Goal: Transaction & Acquisition: Purchase product/service

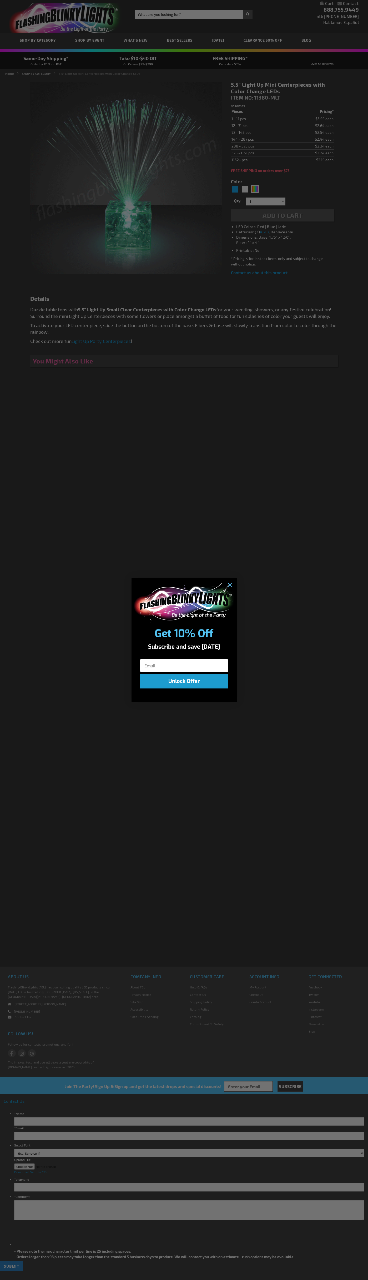
type input "5659"
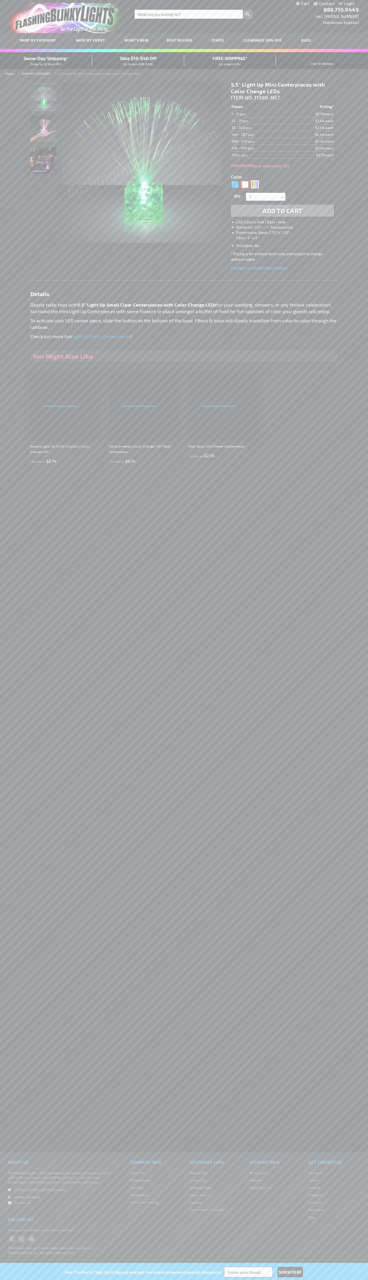
click at [245, 184] on div "White" at bounding box center [245, 184] width 8 height 8
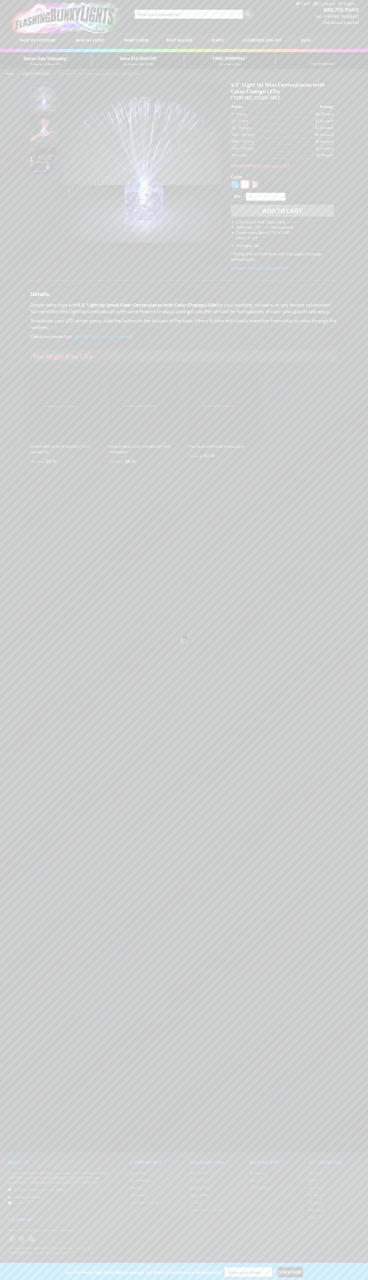
type input "5646"
type input "11380-WT"
type input "Customize - 5.5&quot; Light Up Mini White Centerpieces - ITEM NO: 11380-WT"
select select
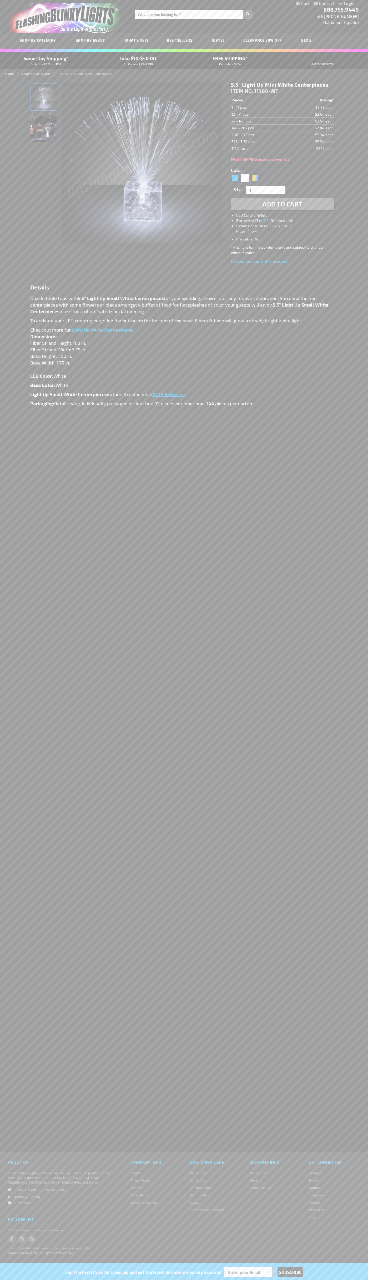
click at [283, 204] on span "Add to Cart" at bounding box center [283, 204] width 40 height 8
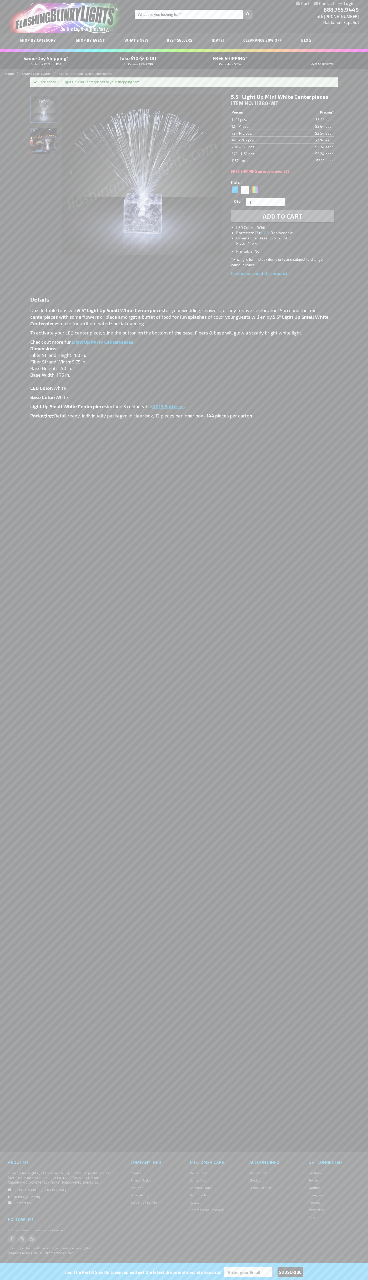
click at [337, 4] on li "Login" at bounding box center [347, 4] width 24 height 7
click at [303, 4] on link "My Cart" at bounding box center [303, 3] width 14 height 5
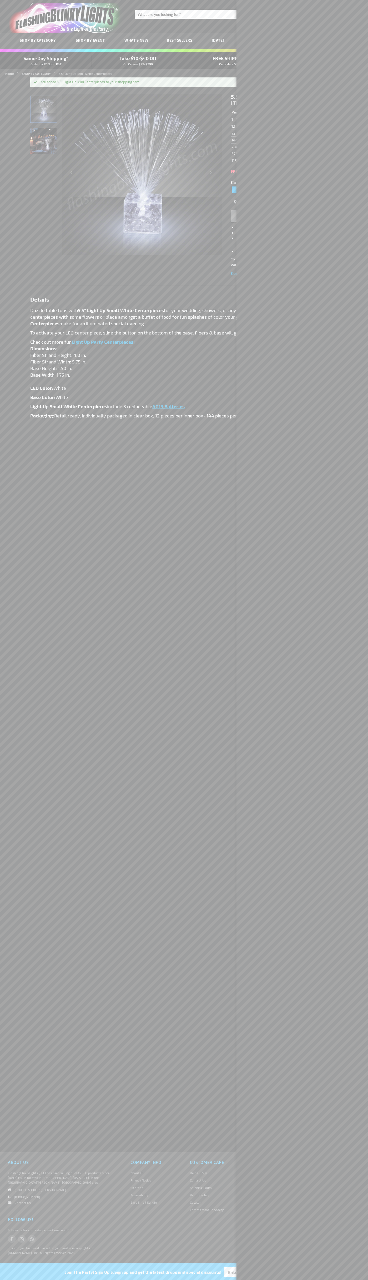
click at [46, 61] on span "Same-Day Shipping*" at bounding box center [45, 58] width 45 height 6
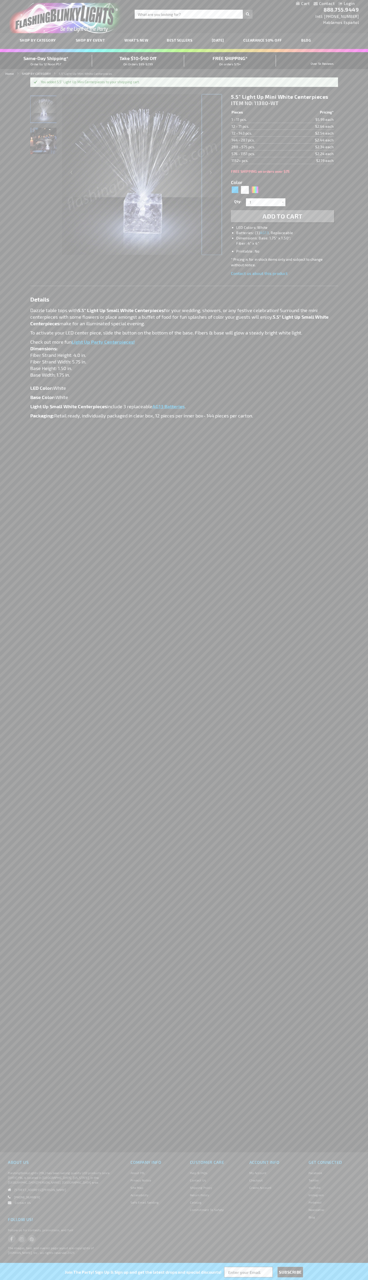
click at [212, 175] on div "Next" at bounding box center [211, 175] width 21 height 162
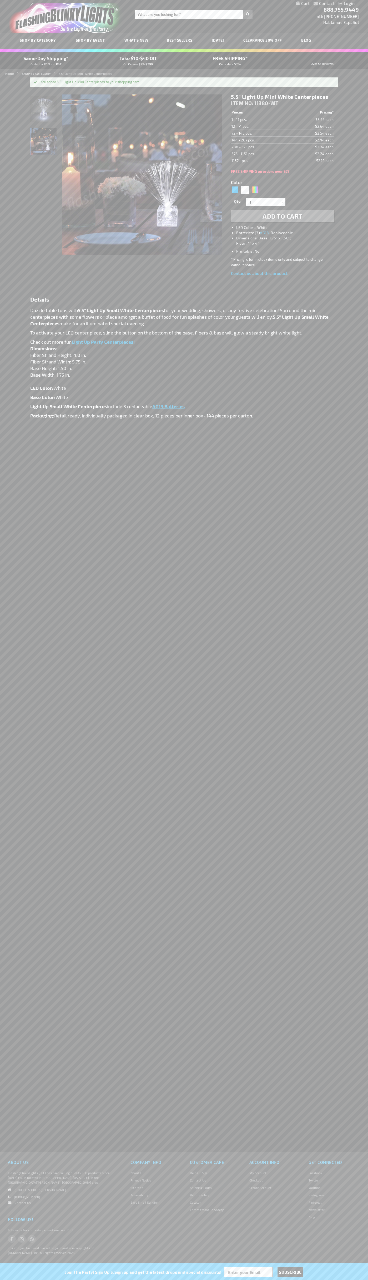
click at [46, 61] on span "Same-Day Shipping*" at bounding box center [45, 58] width 45 height 6
click at [212, 175] on div "Next" at bounding box center [211, 175] width 21 height 162
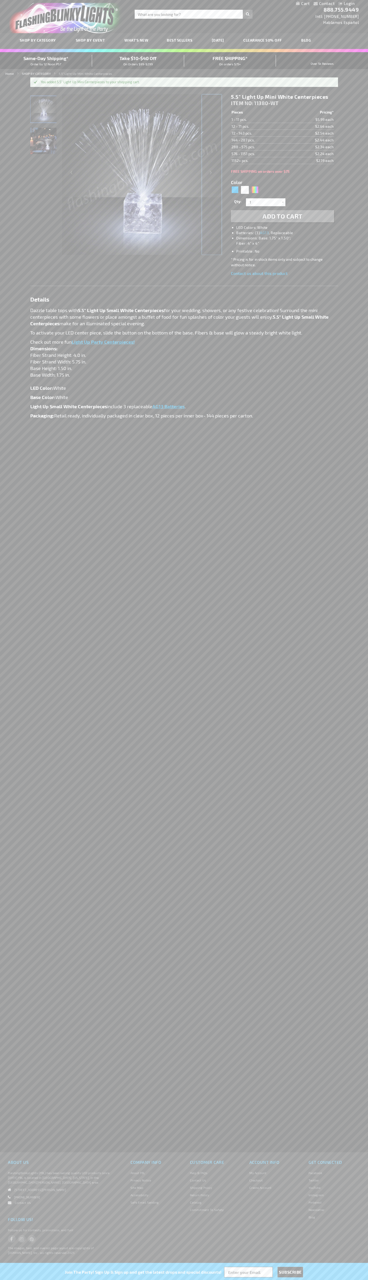
click at [212, 175] on div "Next" at bounding box center [211, 175] width 21 height 162
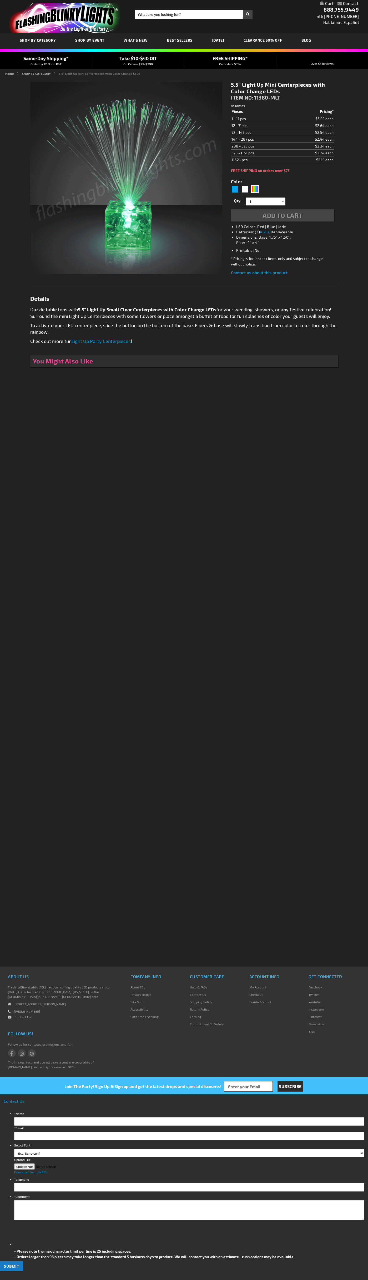
type input "5659"
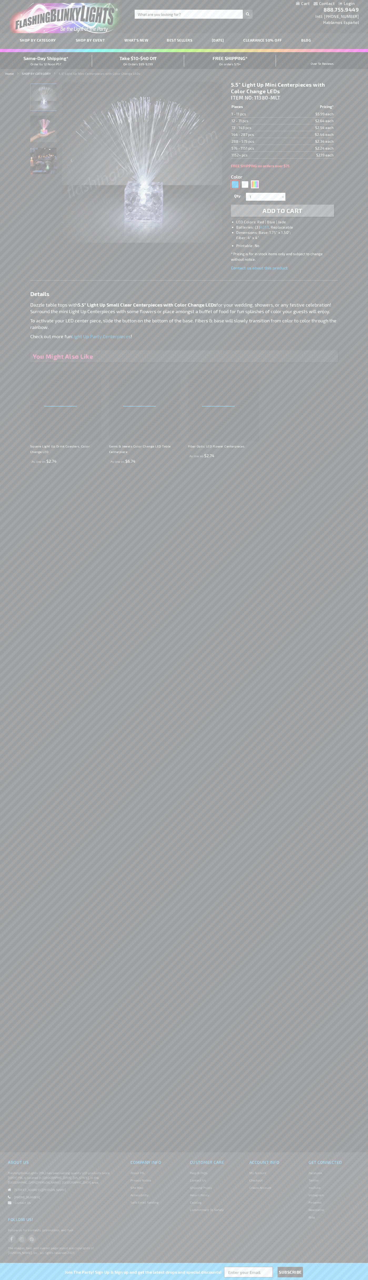
click at [235, 184] on div "Blue" at bounding box center [235, 184] width 8 height 8
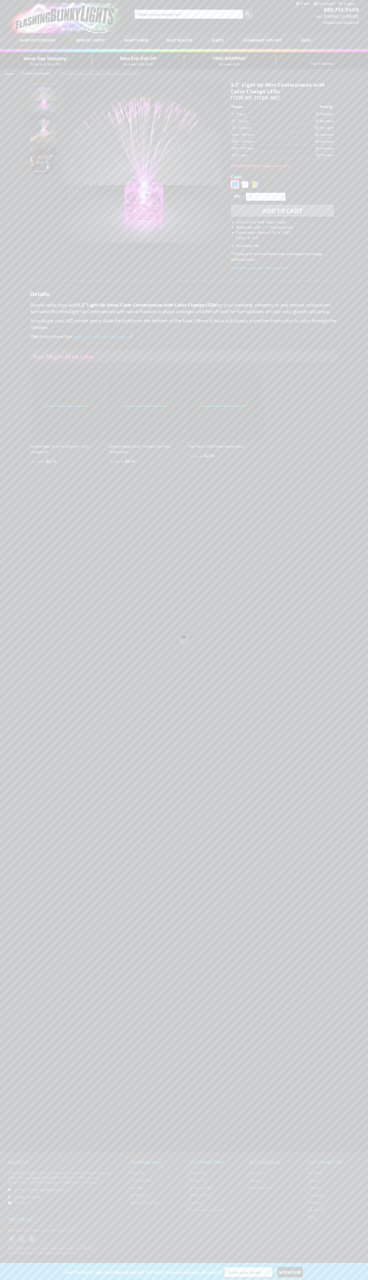
type input "5629"
type input "11380-BL"
type input "Customize - 5.5&quot; Light Up Mini Blue Centerpieces - ITEM NO: 11380-BL"
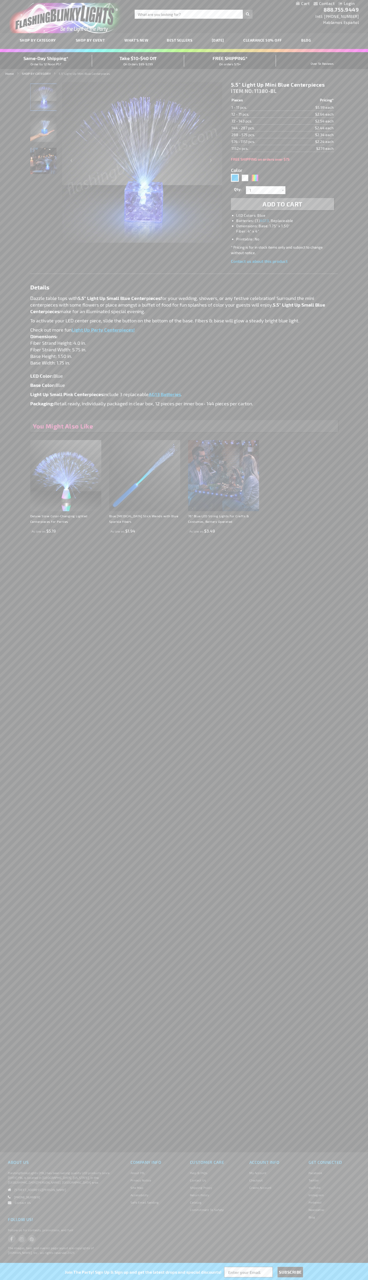
click at [283, 85] on h1 "5.5" Light Up Mini Blue Centerpieces" at bounding box center [282, 84] width 103 height 7
click at [260, 107] on td "1 - 11 pcs." at bounding box center [259, 107] width 57 height 7
click at [260, 114] on td "12 - 71 pcs." at bounding box center [259, 114] width 57 height 7
click at [260, 121] on td "72 - 143 pcs." at bounding box center [259, 121] width 57 height 7
click at [260, 128] on td "144 - 287 pcs." at bounding box center [259, 128] width 57 height 7
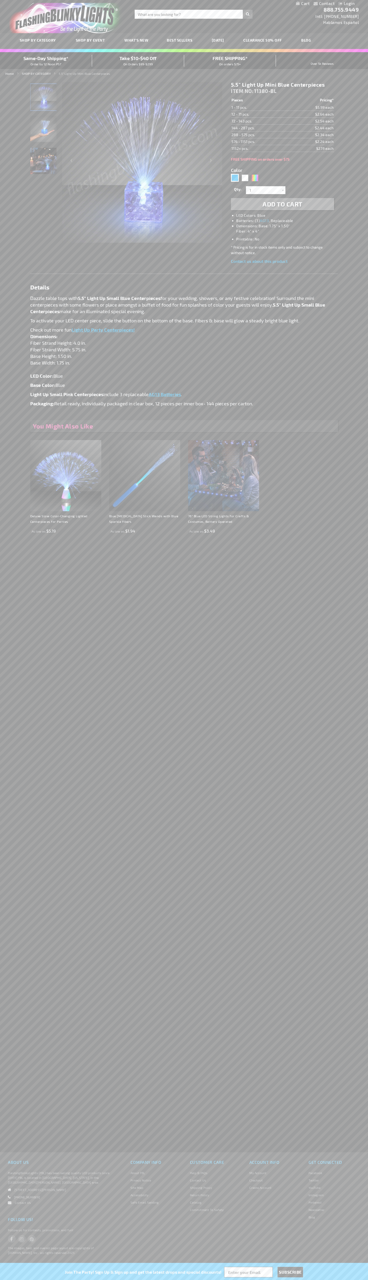
click at [260, 135] on td "288 - 575 pcs." at bounding box center [259, 134] width 57 height 7
click at [260, 142] on td "576 - 1151 pcs." at bounding box center [259, 141] width 57 height 7
click at [260, 149] on td "1152+ pcs." at bounding box center [259, 148] width 57 height 7
click at [267, 190] on input "1" at bounding box center [267, 190] width 38 height 8
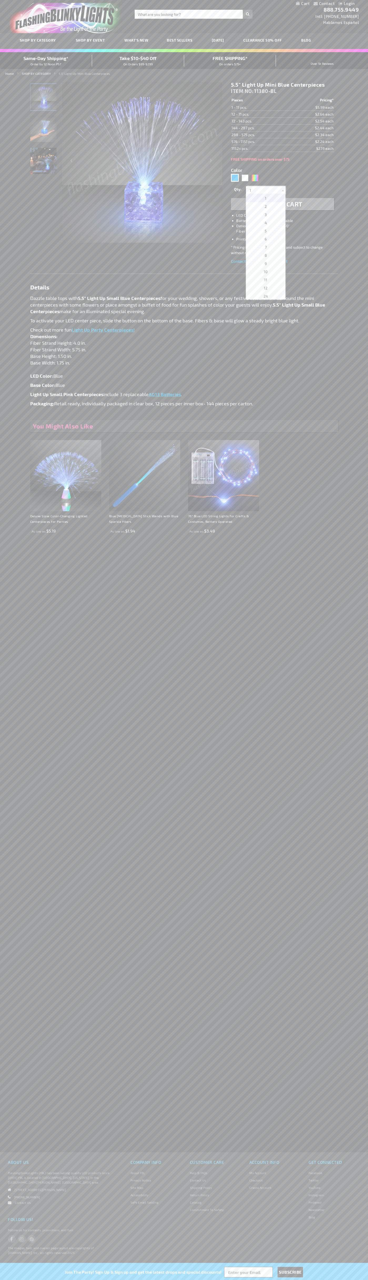
scroll to position [891, 0]
click at [264, 247] on span "1260" at bounding box center [266, 246] width 8 height 4
type input "1260"
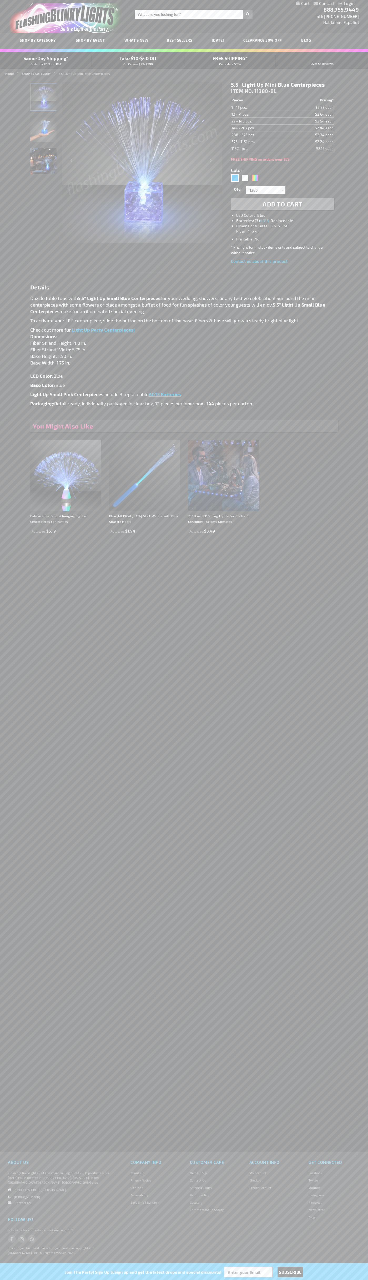
click at [283, 204] on span "Add to Cart" at bounding box center [283, 204] width 40 height 8
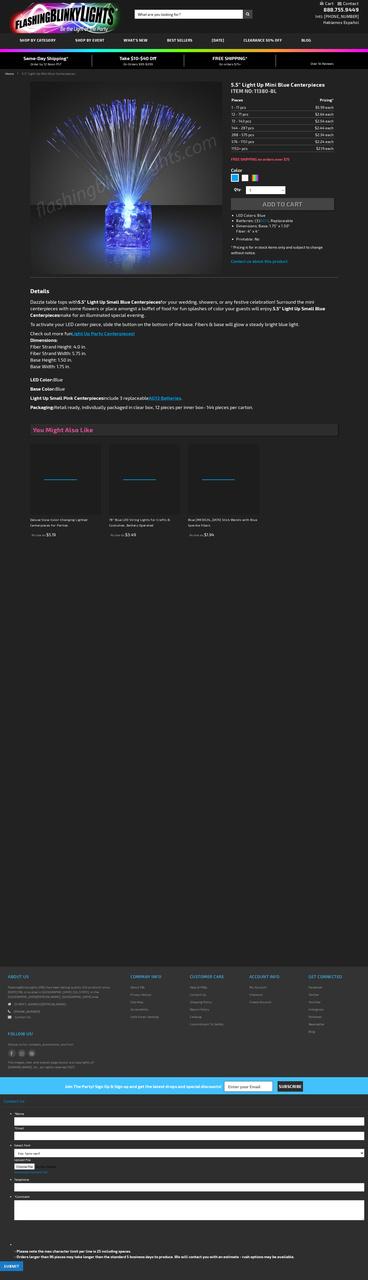
type input "5629"
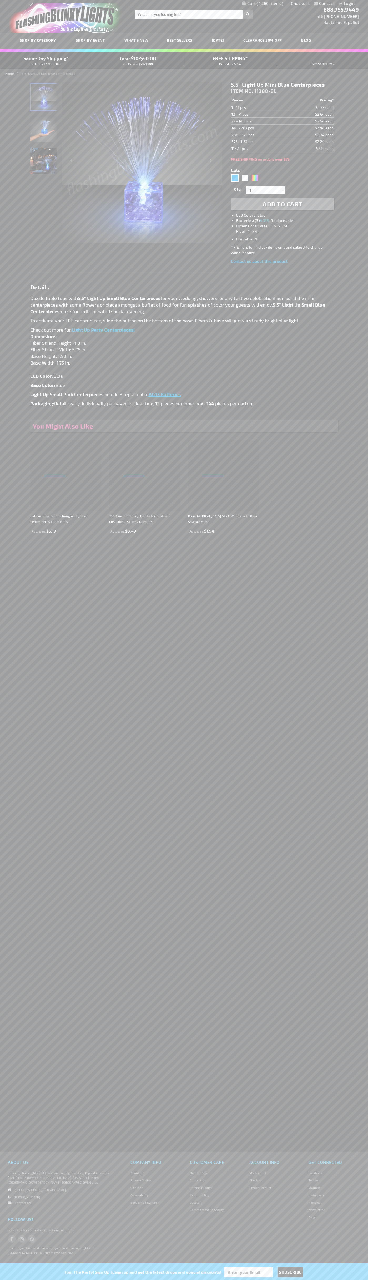
click at [46, 61] on span "Same-Day Shipping*" at bounding box center [45, 58] width 45 height 6
click at [301, 3] on link "Checkout" at bounding box center [300, 3] width 19 height 5
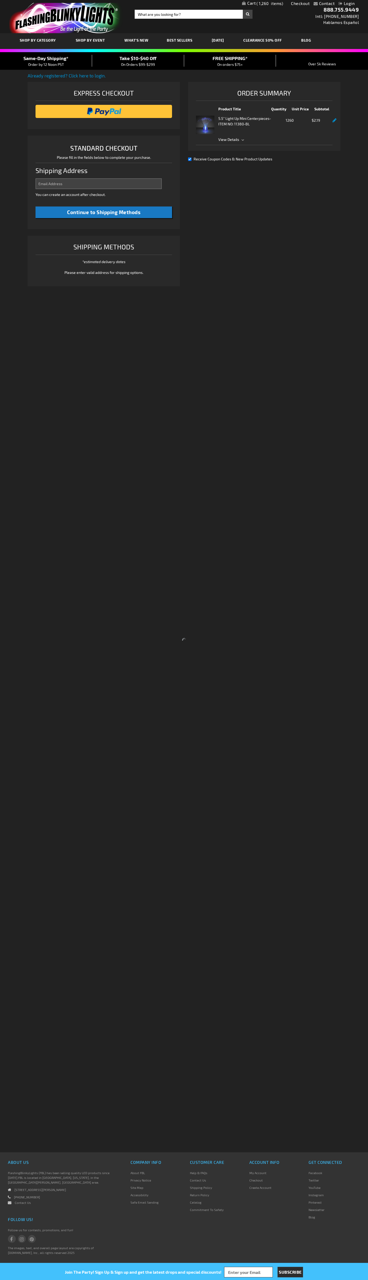
select select "US"
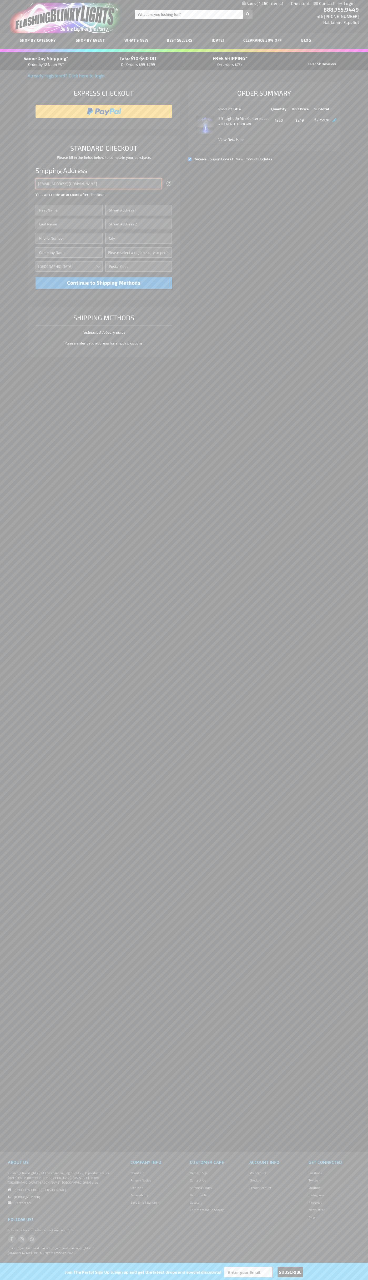
type input "[EMAIL_ADDRESS][DOMAIN_NAME]"
type input "[PERSON_NAME]"
type input "[STREET_ADDRESS][GEOGRAPHIC_DATA][PERSON_NAME]"
